Goal: Task Accomplishment & Management: Use online tool/utility

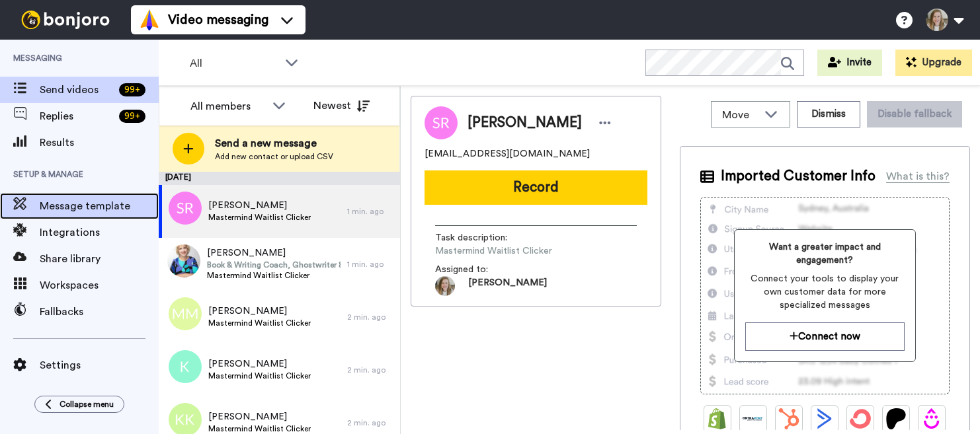
click at [118, 212] on span "Message template" at bounding box center [99, 206] width 119 height 16
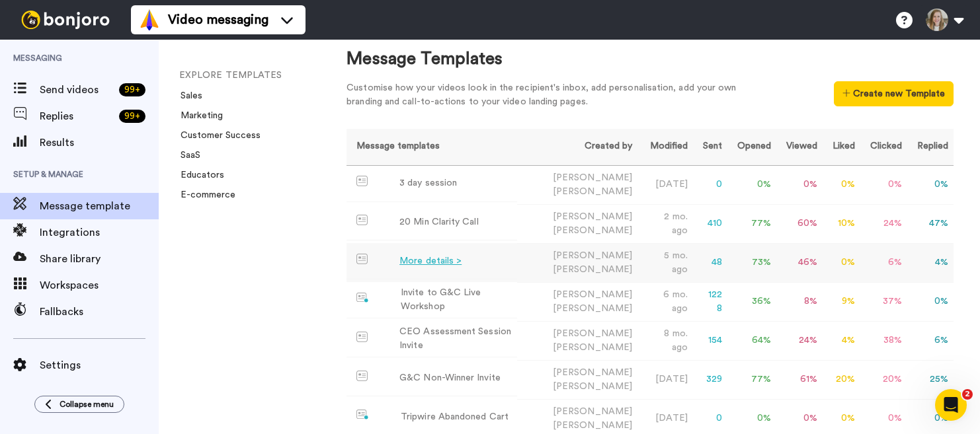
scroll to position [40, 0]
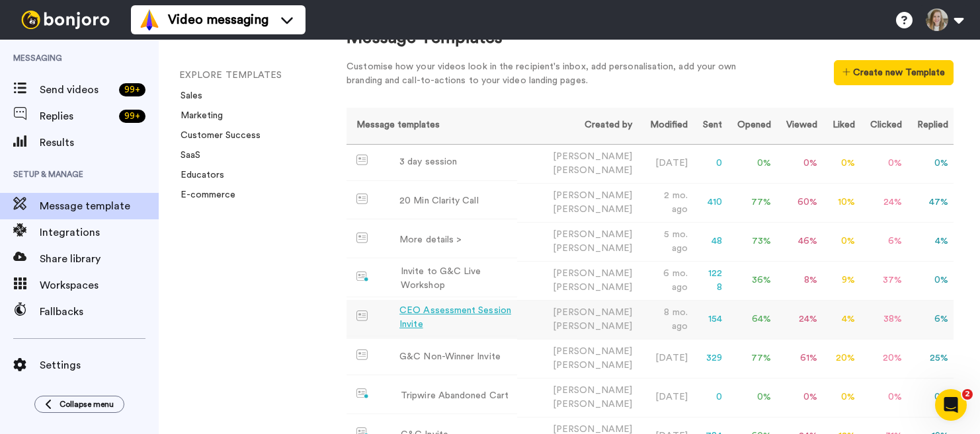
click at [500, 305] on div "CEO Assessment Session Invite" at bounding box center [455, 318] width 112 height 28
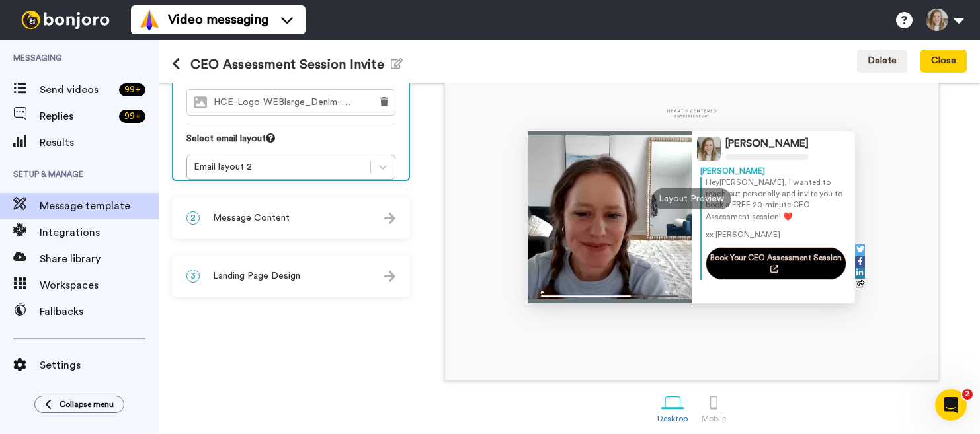
scroll to position [159, 0]
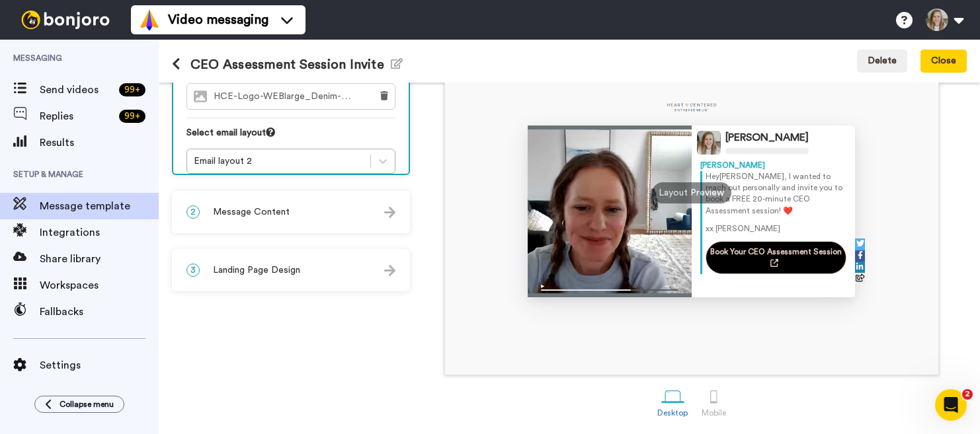
click at [292, 210] on div "2 Message Content" at bounding box center [290, 212] width 235 height 40
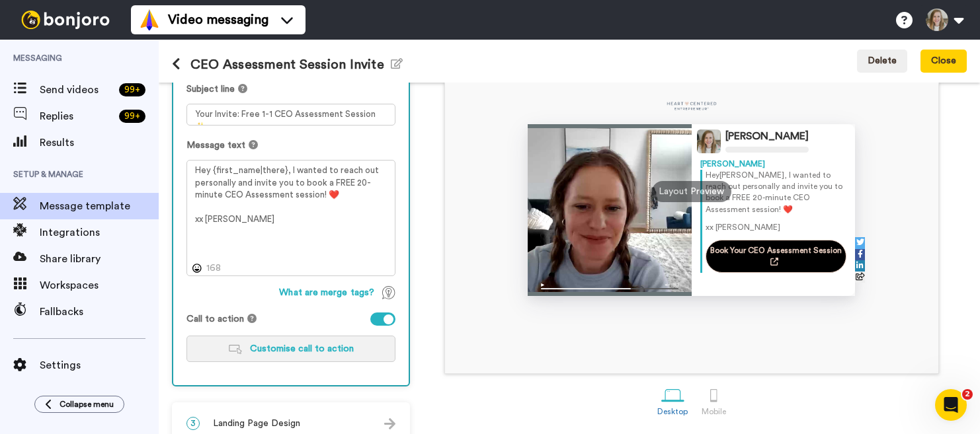
click at [313, 354] on span "Customise call to action" at bounding box center [302, 348] width 104 height 9
